Goal: Entertainment & Leisure: Consume media (video, audio)

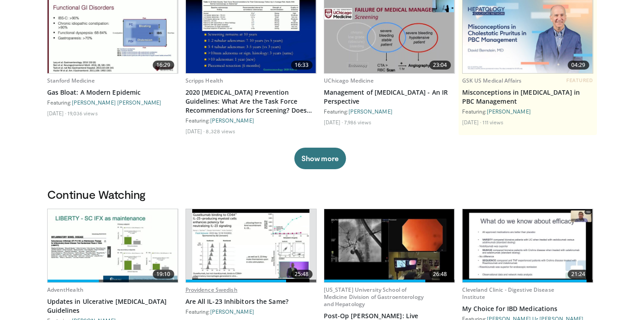
scroll to position [180, 0]
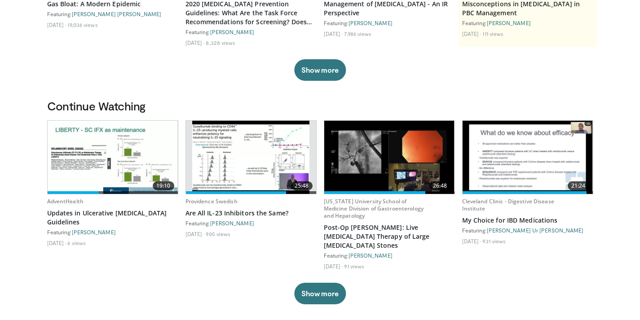
click at [146, 155] on img at bounding box center [113, 157] width 130 height 73
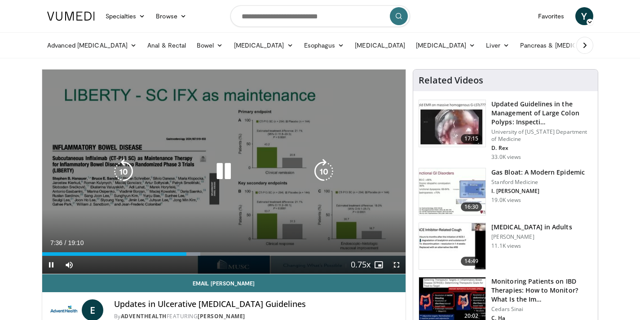
click at [221, 171] on icon "Video Player" at bounding box center [223, 171] width 25 height 25
